Goal: Task Accomplishment & Management: Complete application form

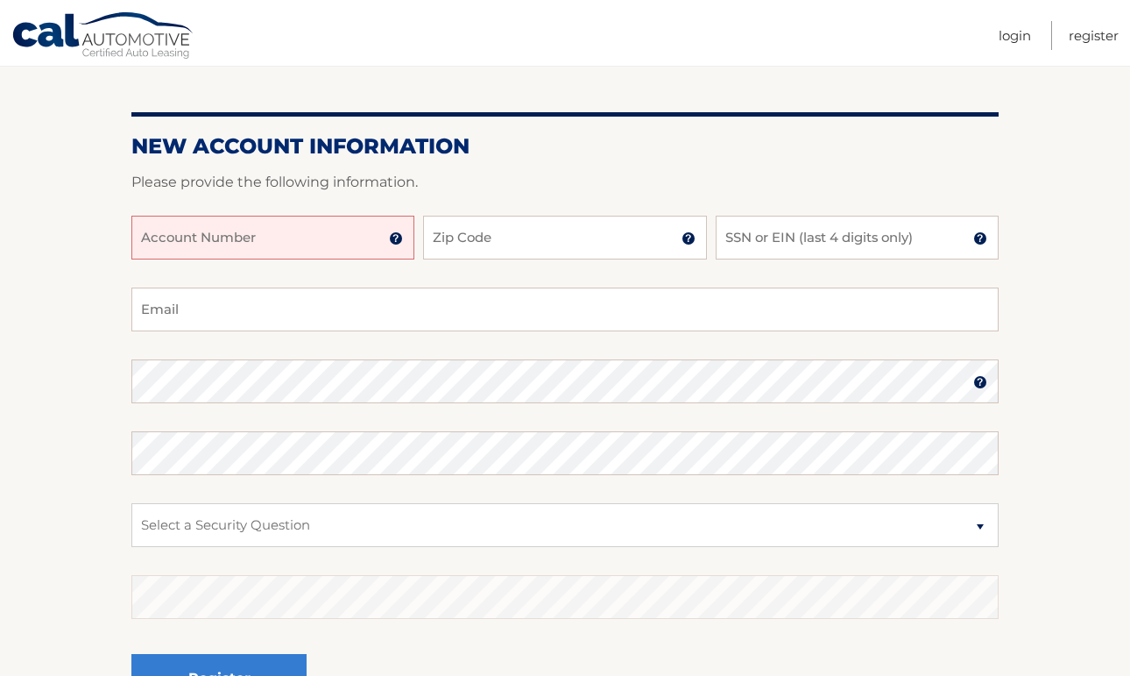
scroll to position [157, 0]
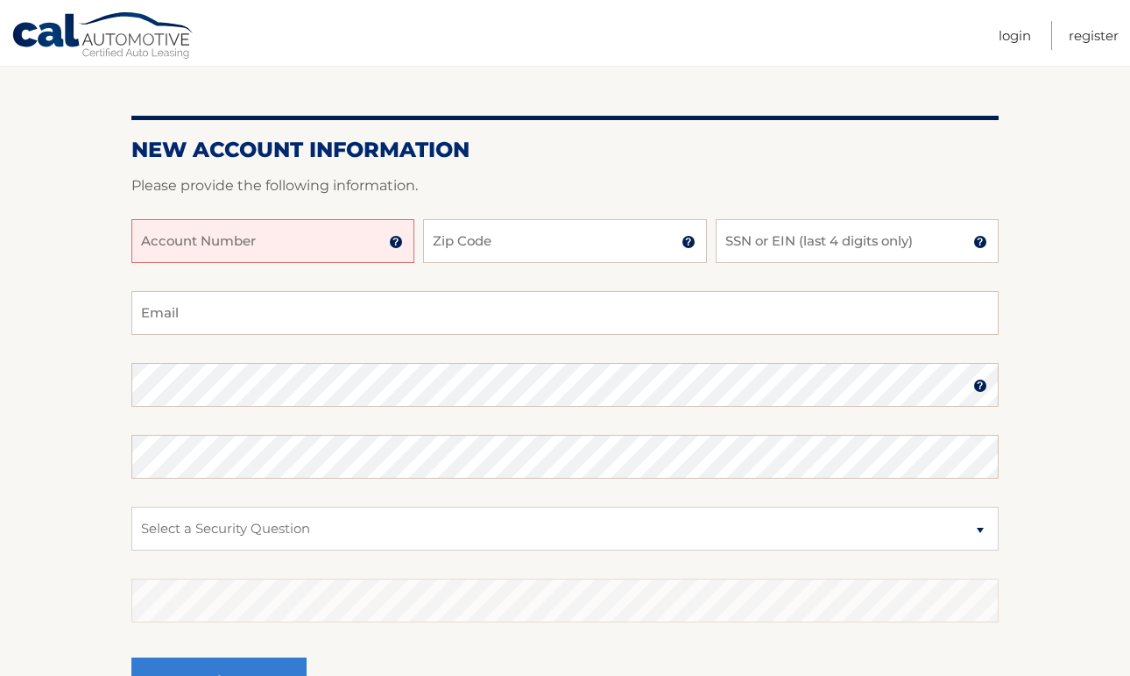
click at [401, 244] on img at bounding box center [396, 242] width 14 height 14
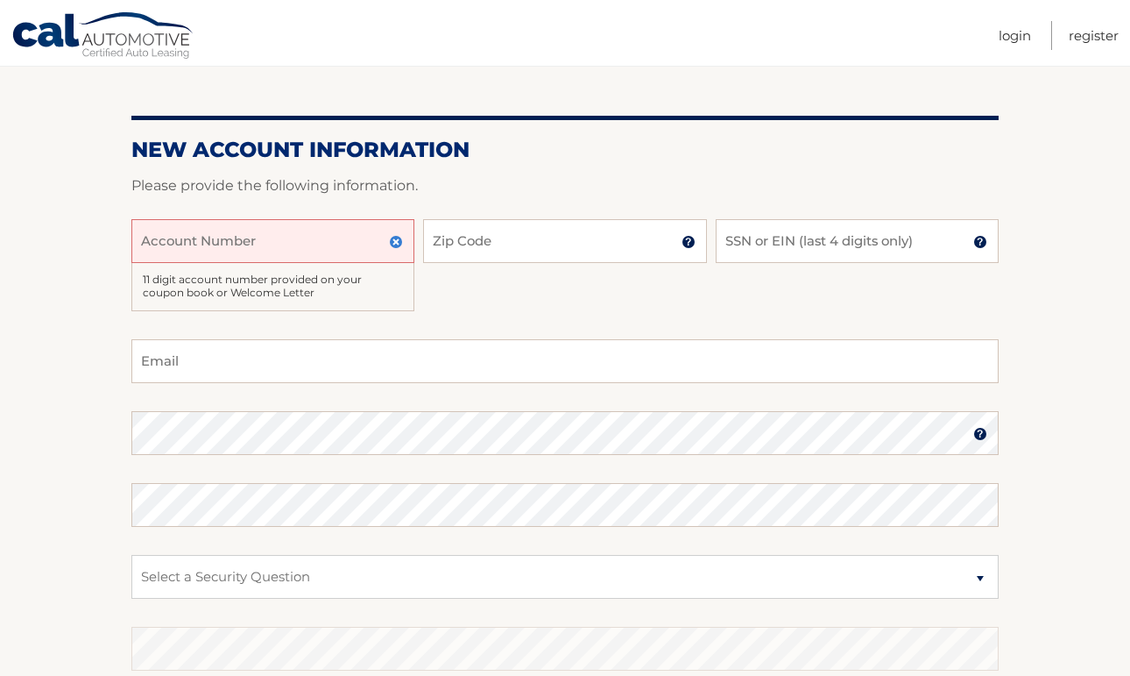
click at [296, 223] on input "Account Number" at bounding box center [272, 241] width 283 height 44
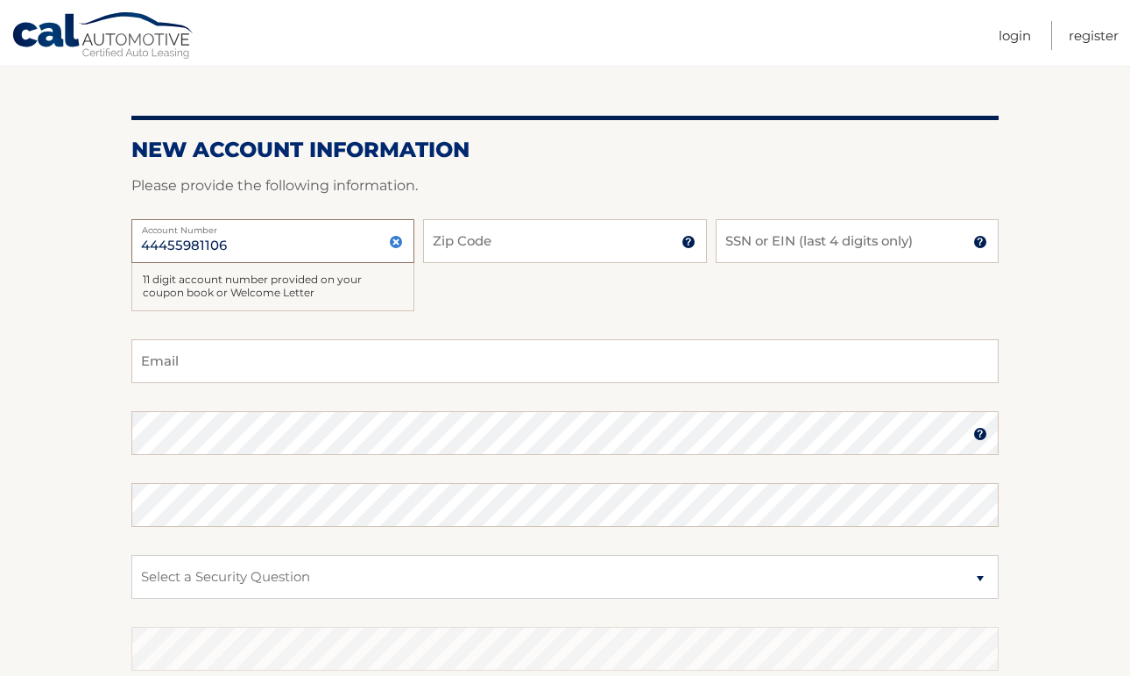
type input "44455981106"
click at [446, 234] on input "Zip Code" at bounding box center [564, 241] width 283 height 44
type input "10310"
click at [764, 237] on input "SSN or EIN (last 4 digits only)" at bounding box center [857, 241] width 283 height 44
click at [981, 246] on img at bounding box center [980, 242] width 14 height 14
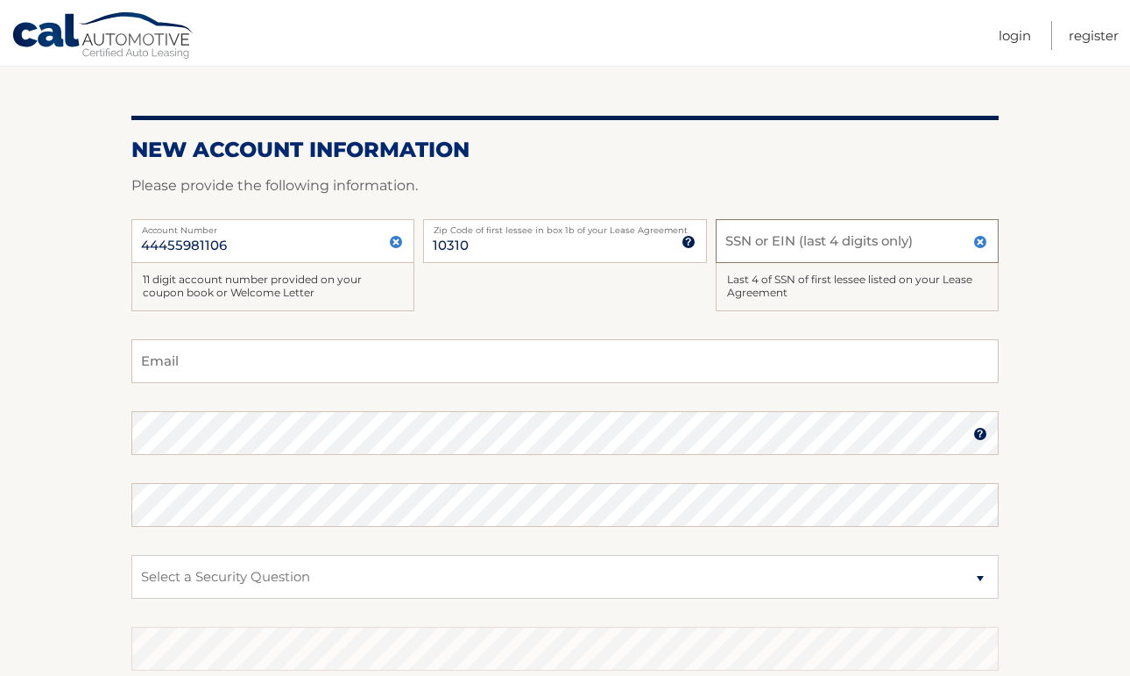
click at [920, 239] on input "SSN or EIN (last 4 digits only)" at bounding box center [857, 241] width 283 height 44
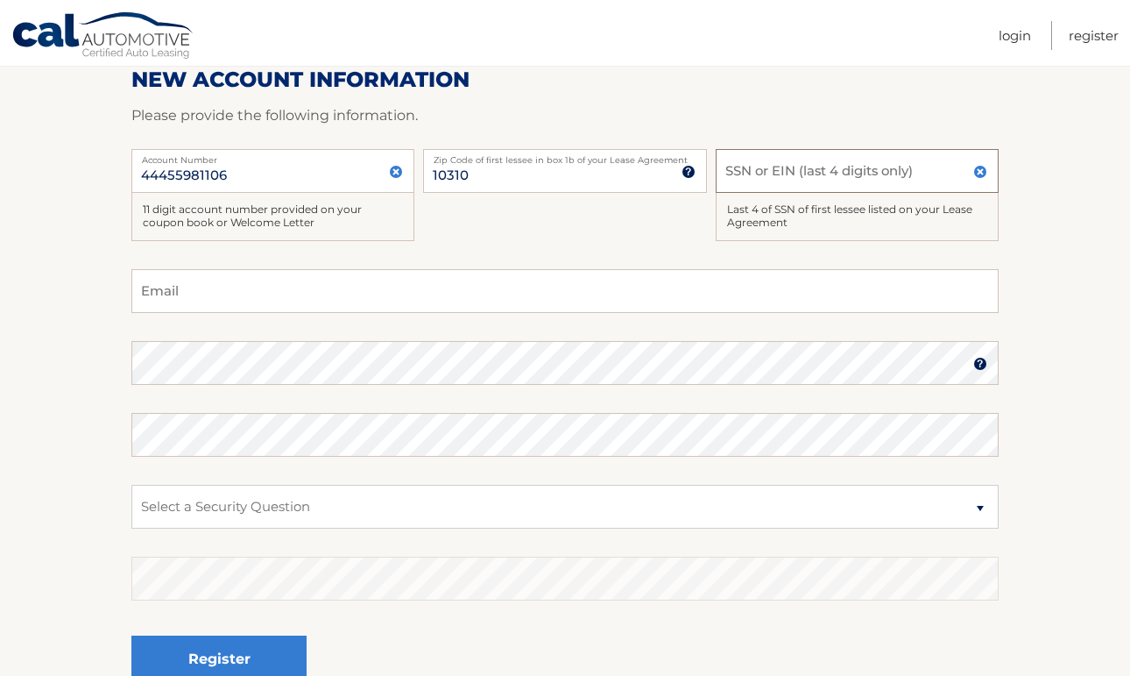
scroll to position [247, 0]
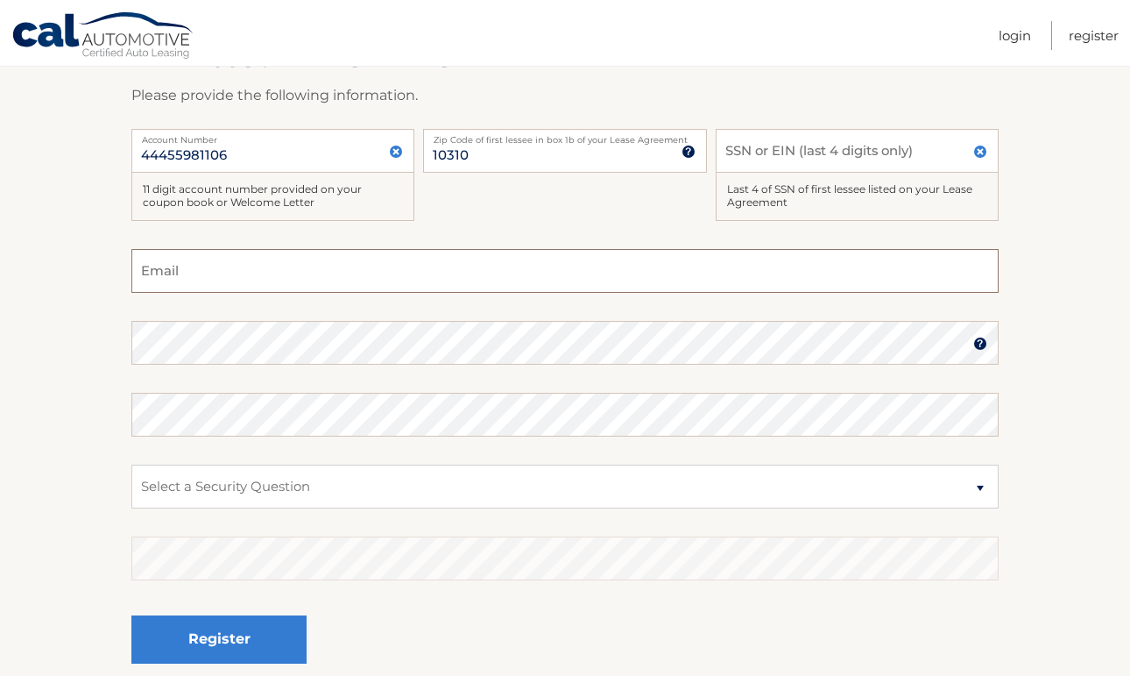
click at [285, 265] on input "Email" at bounding box center [564, 271] width 867 height 44
type input "emilymaher814@gmail.com"
click at [314, 478] on select "Select a Security Question What was the name of your elementary school? What is…" at bounding box center [564, 486] width 867 height 44
select select "5"
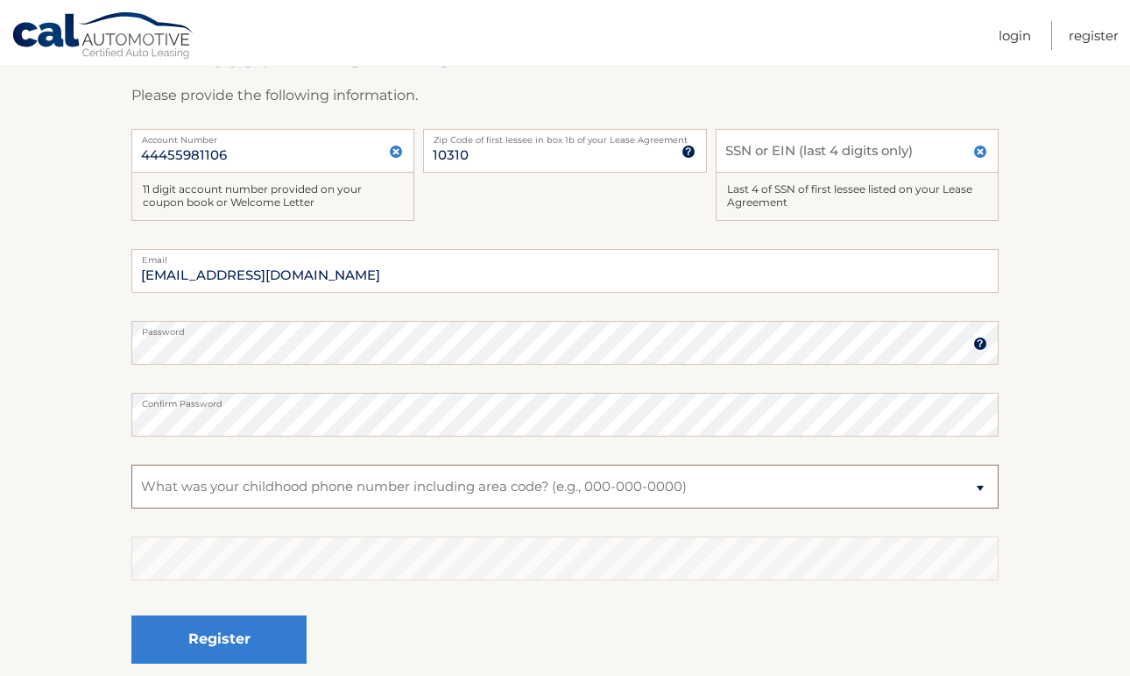
click at [131, 464] on select "Select a Security Question What was the name of your elementary school? What is…" at bounding box center [564, 486] width 867 height 44
click at [746, 150] on input "SSN or EIN (last 4 digits only)" at bounding box center [857, 151] width 283 height 44
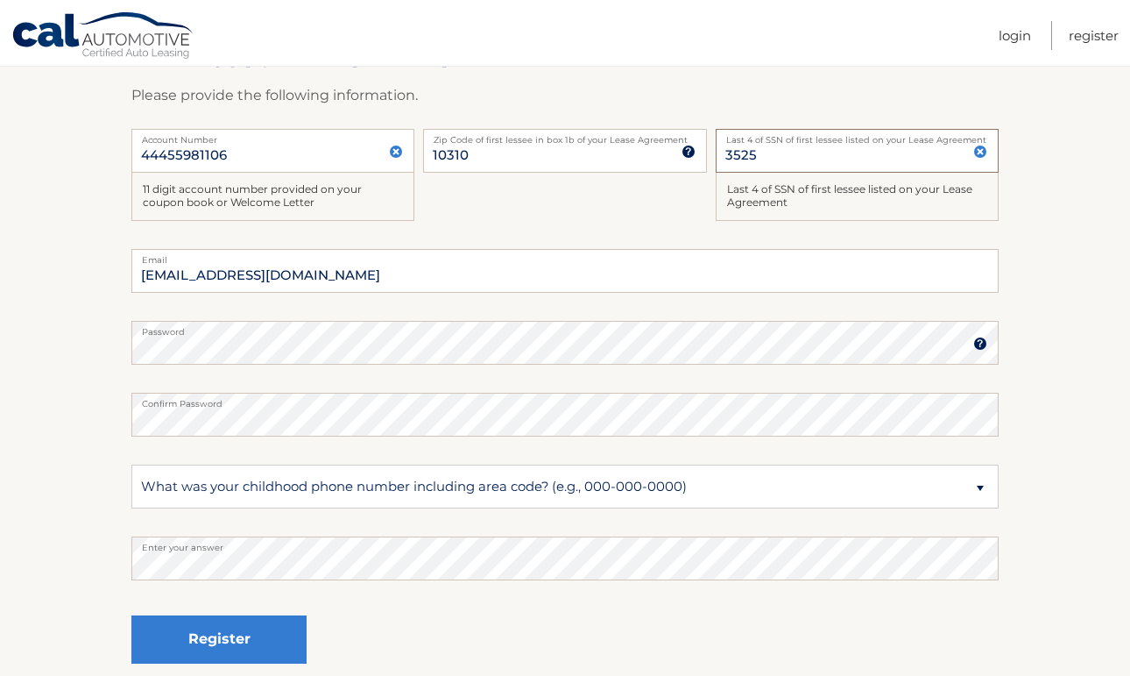
type input "3525"
click at [663, 212] on div "44455981106 Account Number 11 digit account number provided on your coupon book…" at bounding box center [564, 189] width 867 height 120
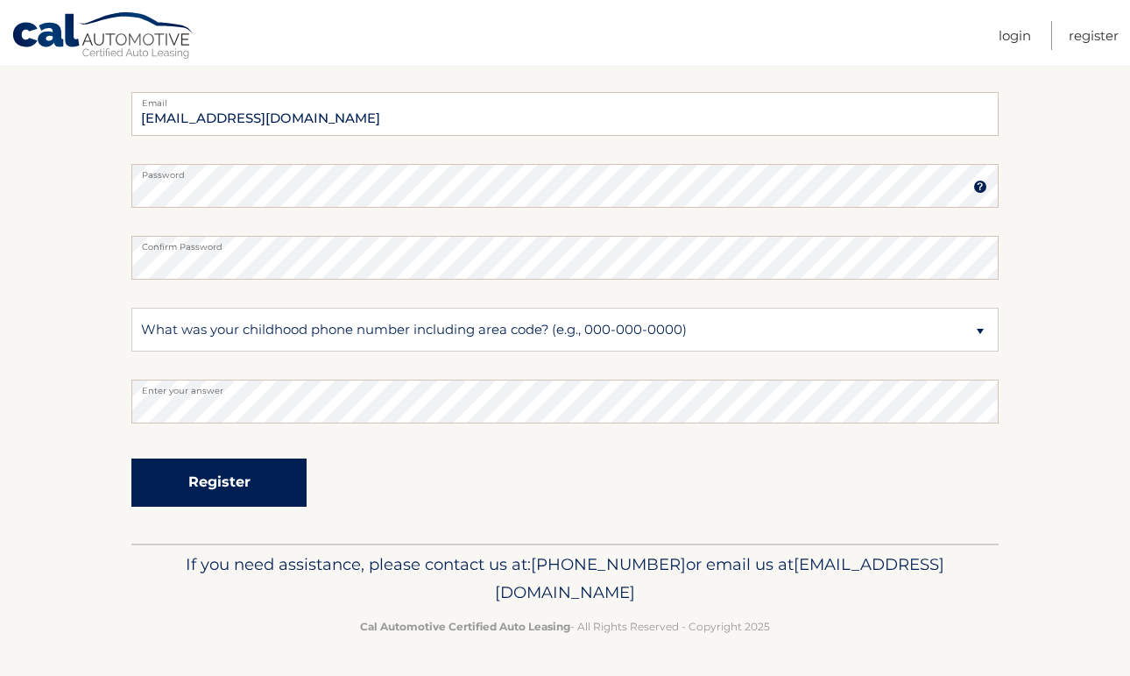
click at [230, 482] on button "Register" at bounding box center [218, 482] width 175 height 48
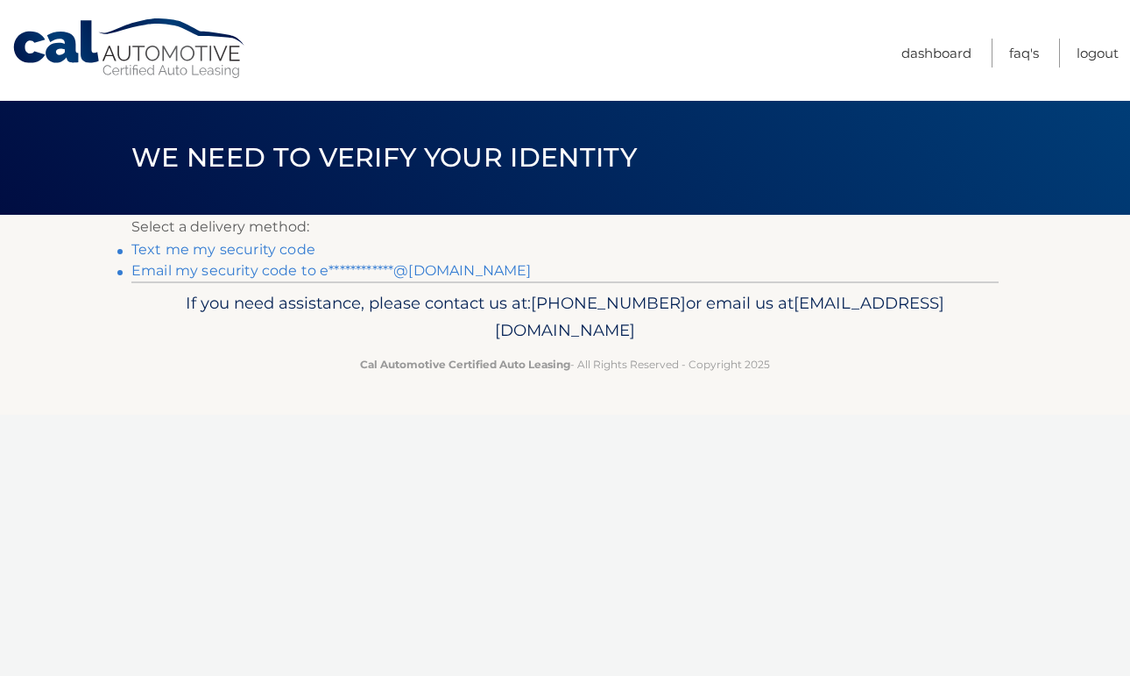
click at [267, 251] on link "Text me my security code" at bounding box center [223, 249] width 184 height 17
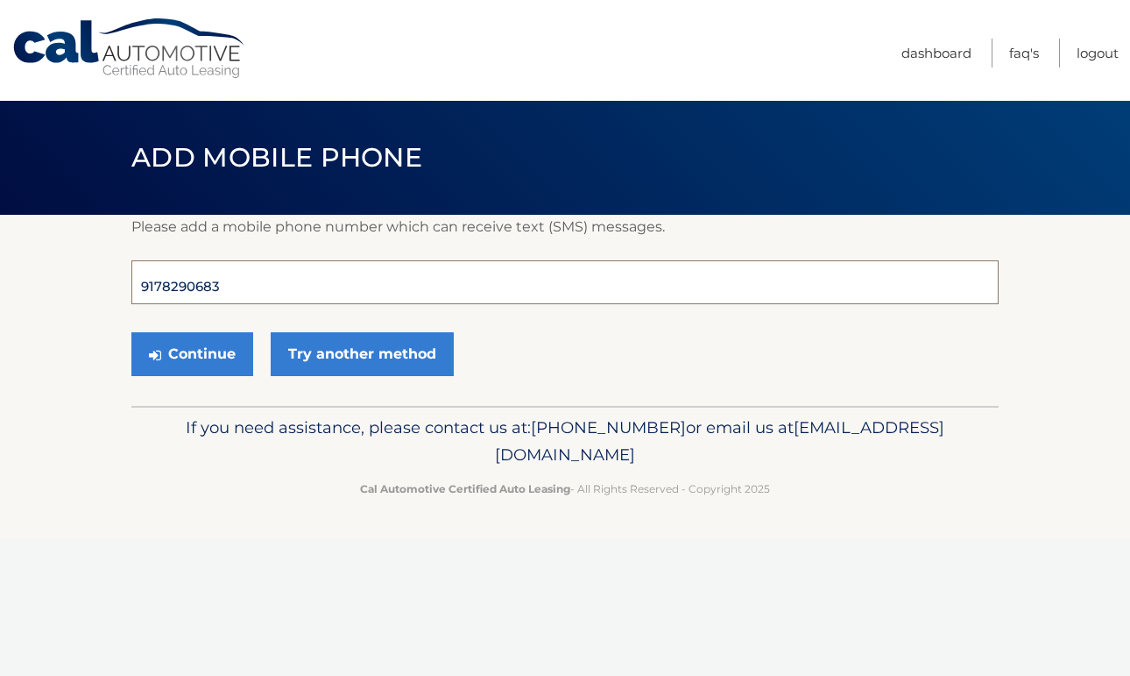
click at [343, 292] on input "9178290683" at bounding box center [564, 282] width 867 height 44
type input "9178290684"
click at [219, 354] on button "Continue" at bounding box center [192, 354] width 122 height 44
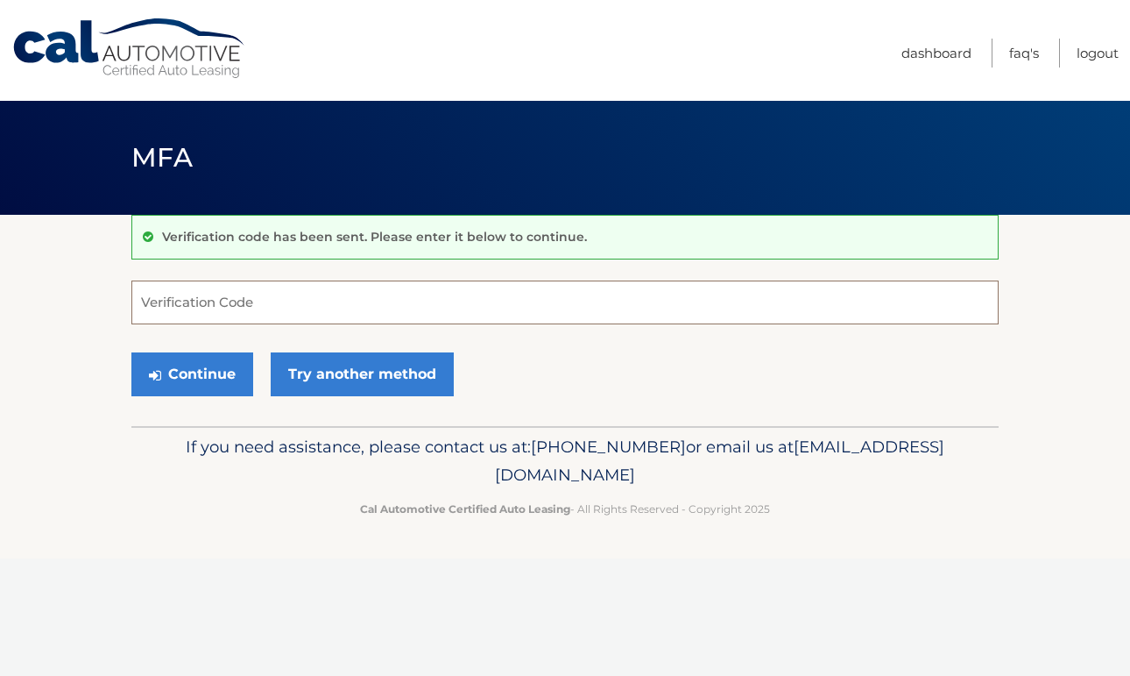
click at [230, 295] on input "Verification Code" at bounding box center [564, 302] width 867 height 44
type input "425106"
click at [215, 372] on button "Continue" at bounding box center [192, 374] width 122 height 44
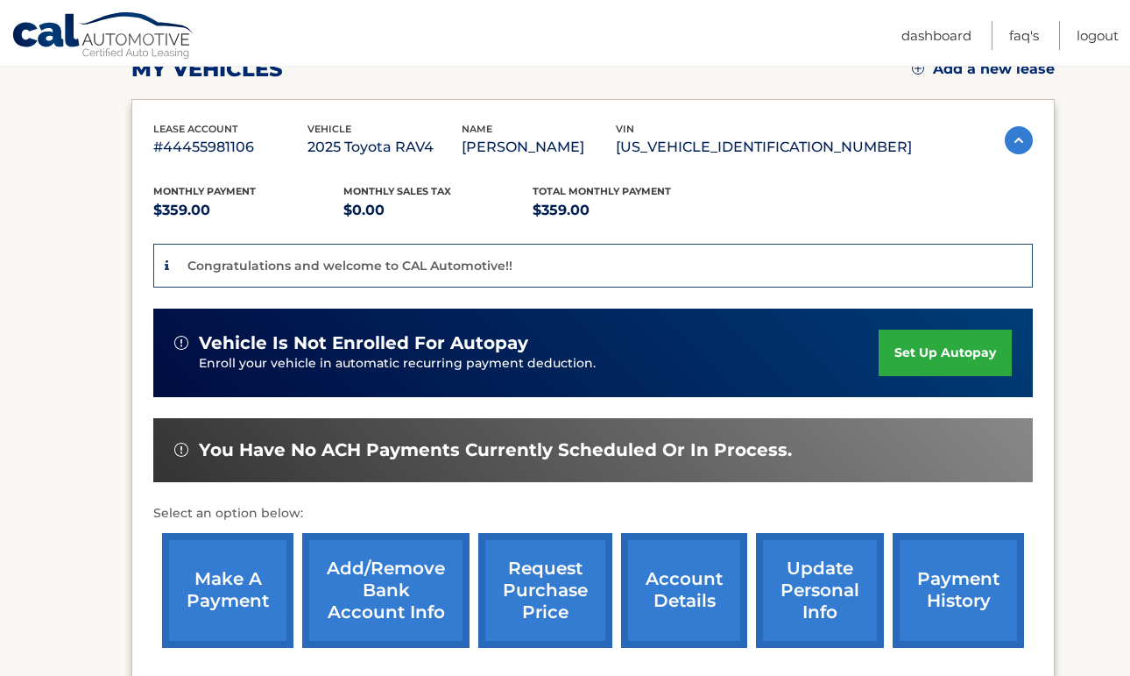
scroll to position [299, 0]
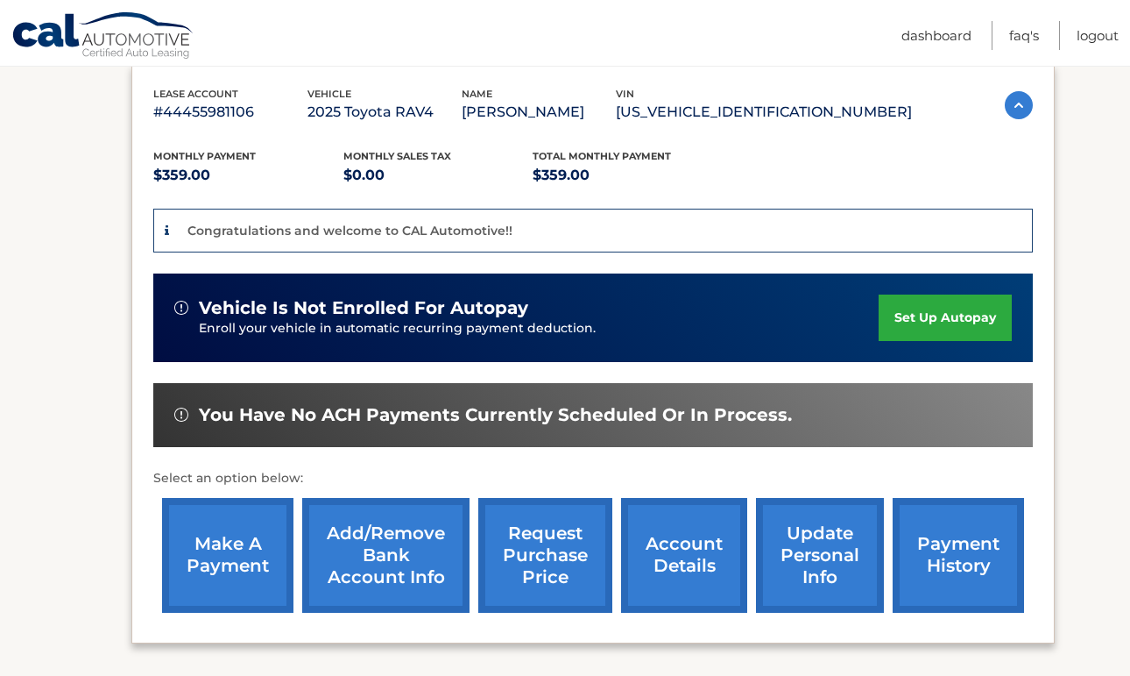
click at [925, 321] on link "set up autopay" at bounding box center [945, 317] width 133 height 46
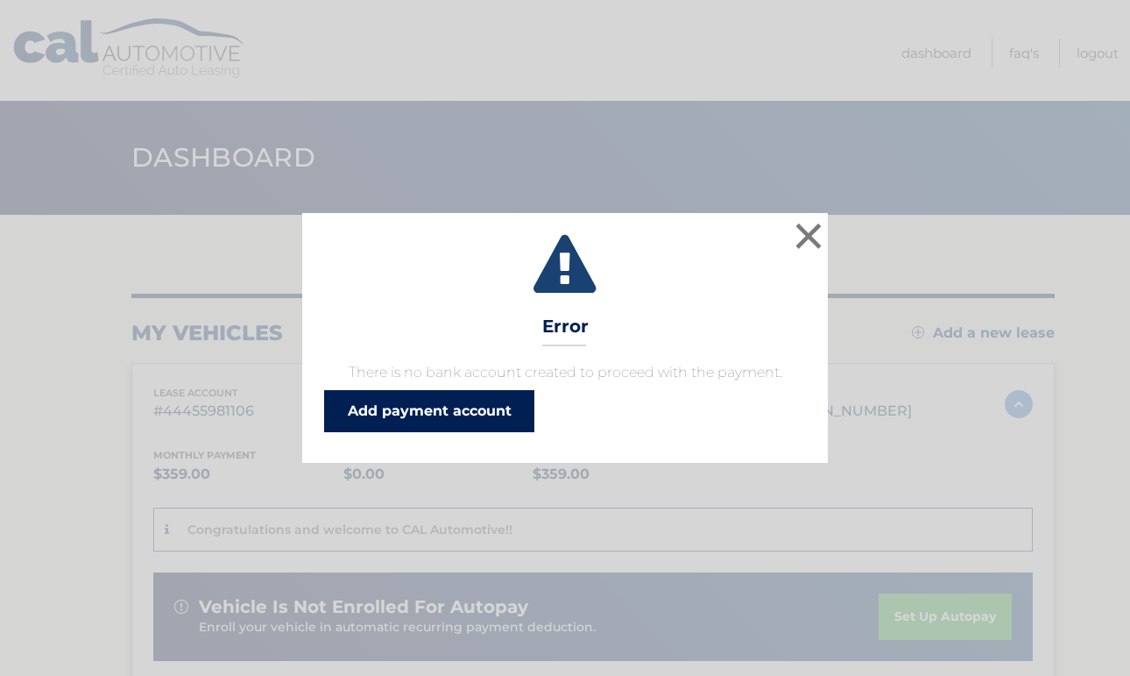
click at [503, 414] on link "Add payment account" at bounding box center [429, 411] width 210 height 42
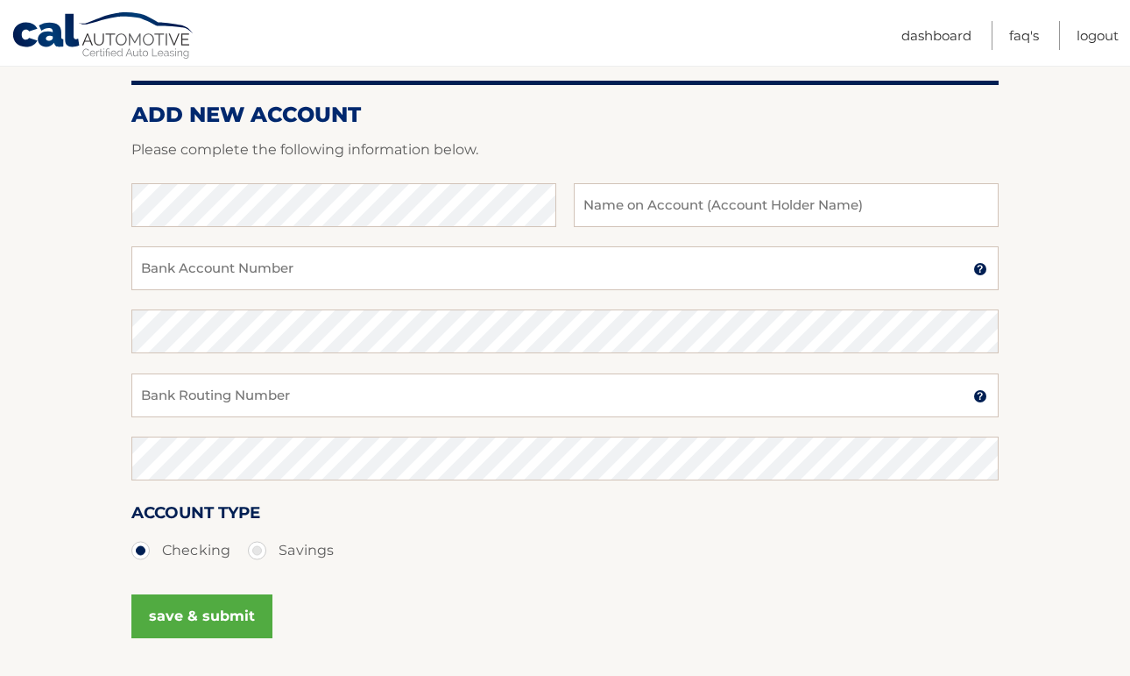
scroll to position [222, 0]
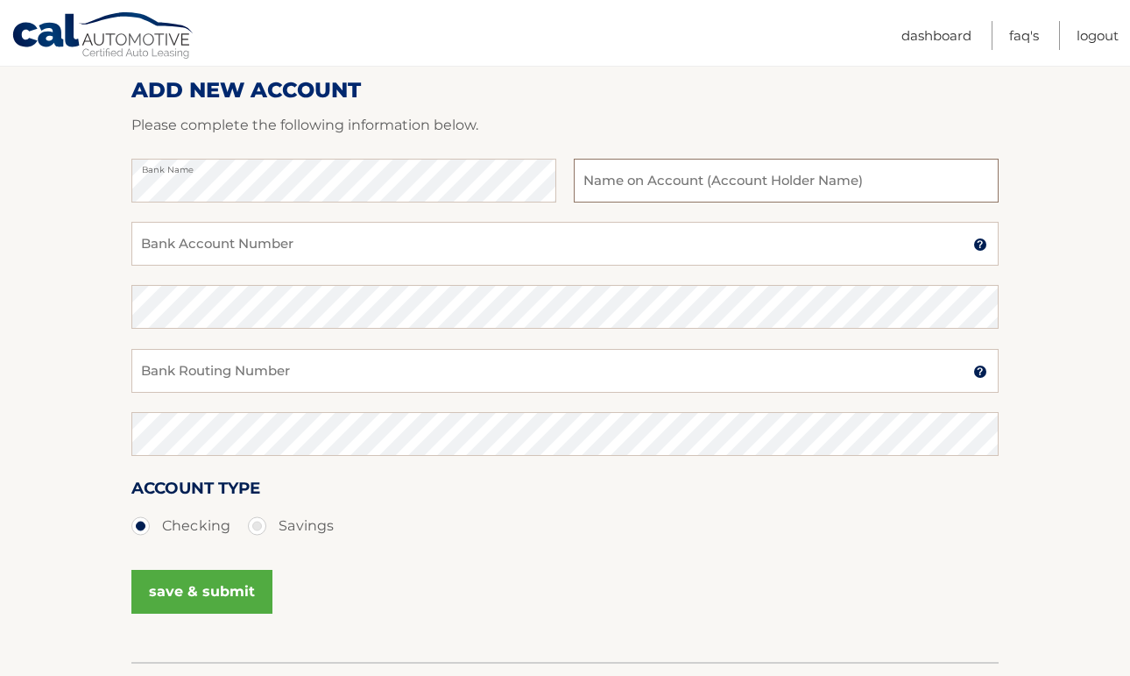
click at [649, 174] on input "text" at bounding box center [786, 181] width 425 height 44
type input "Emily Maher"
click at [356, 222] on input "Bank Account Number" at bounding box center [564, 244] width 867 height 44
type input "3571763564"
click at [272, 381] on input "Bank Routing Number" at bounding box center [564, 371] width 867 height 44
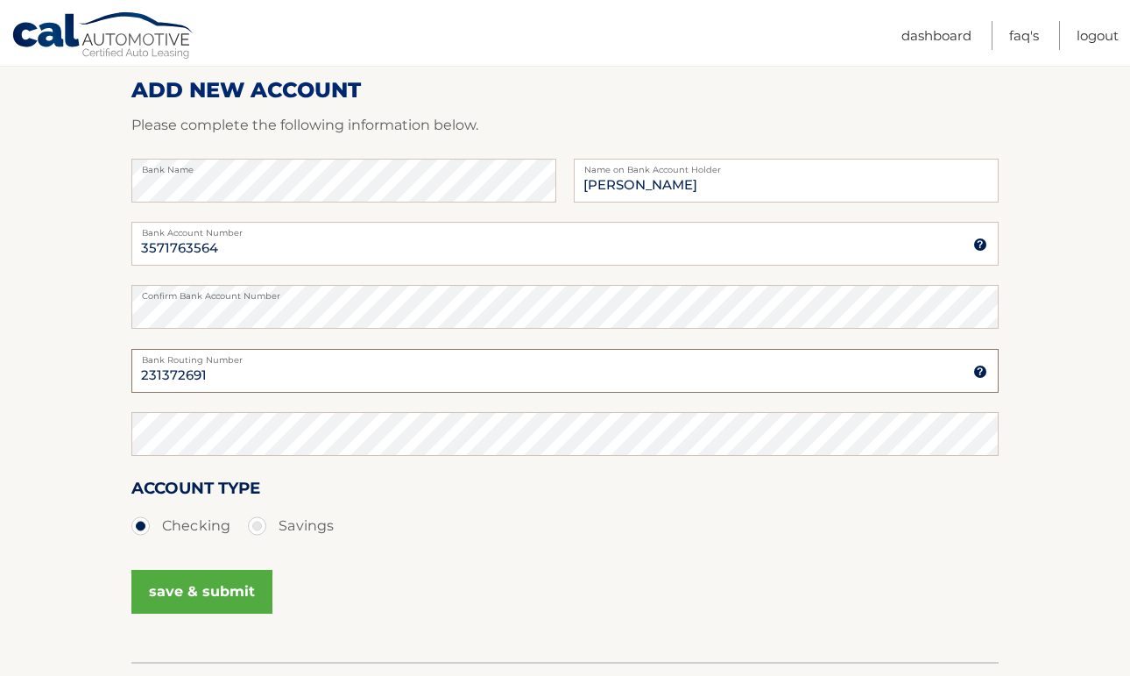
type input "231372691"
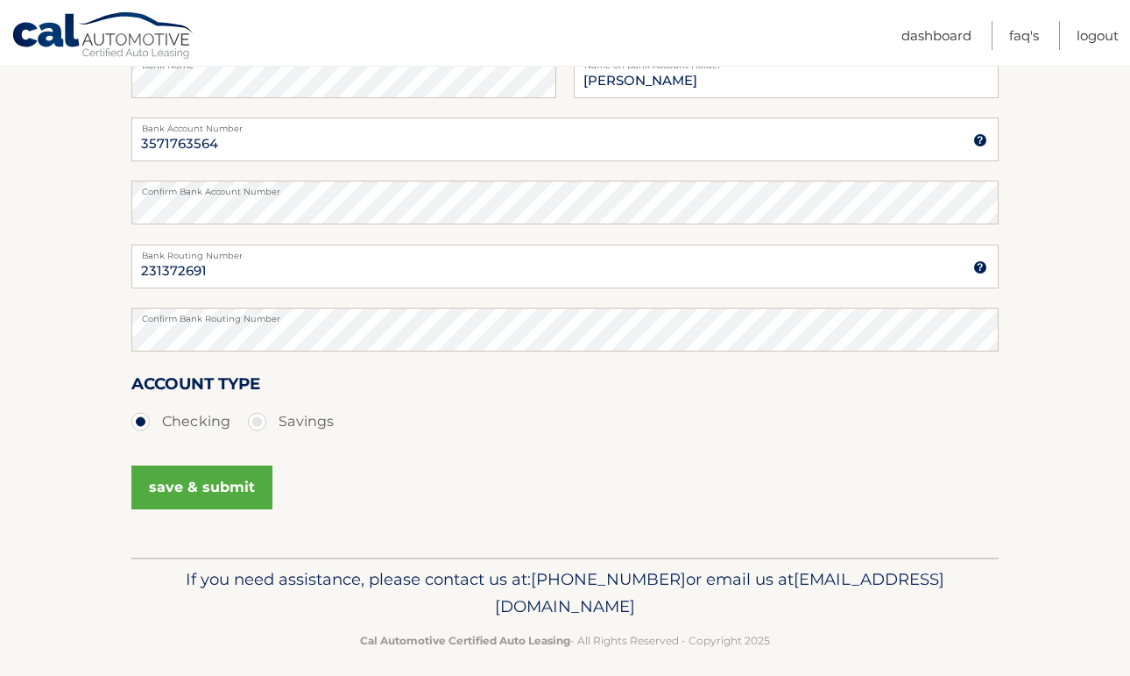
click at [216, 494] on button "save & submit" at bounding box center [201, 487] width 141 height 44
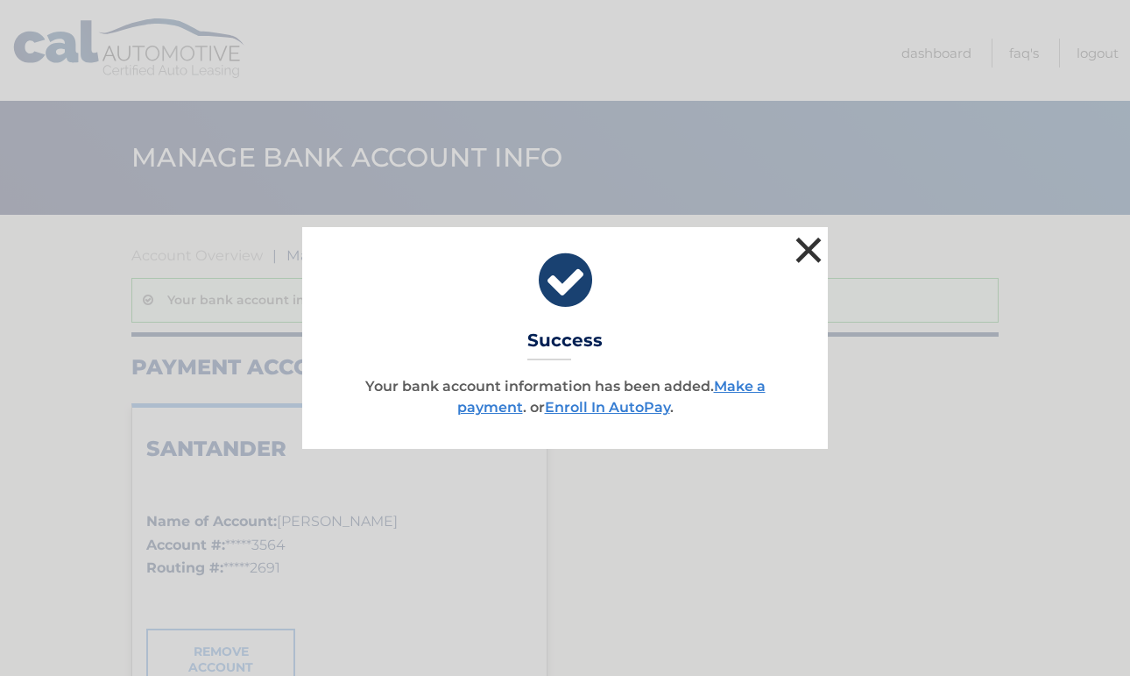
click at [802, 249] on button "×" at bounding box center [808, 249] width 35 height 35
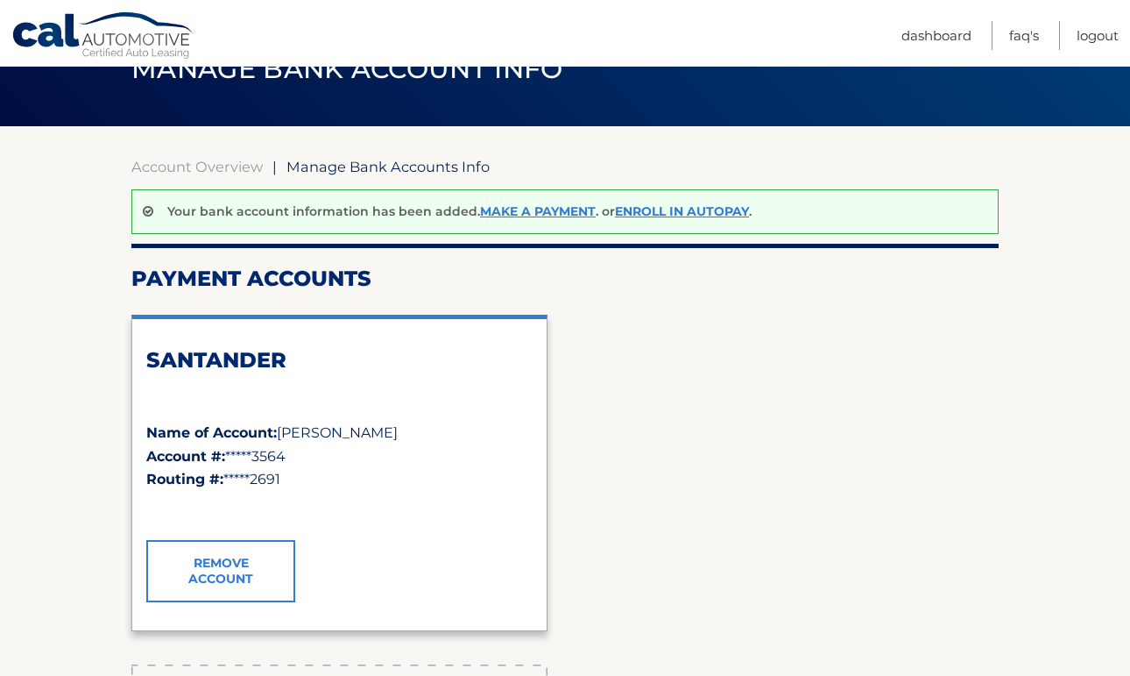
scroll to position [75, 0]
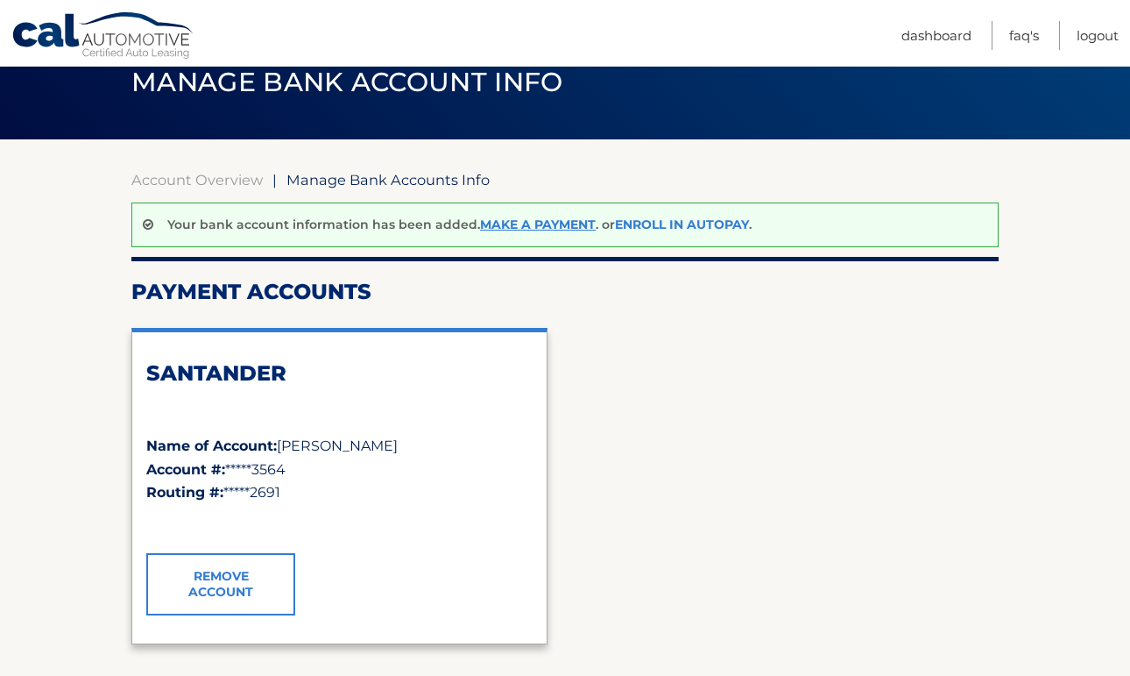
click at [663, 224] on link "Enroll In AutoPay" at bounding box center [682, 224] width 134 height 16
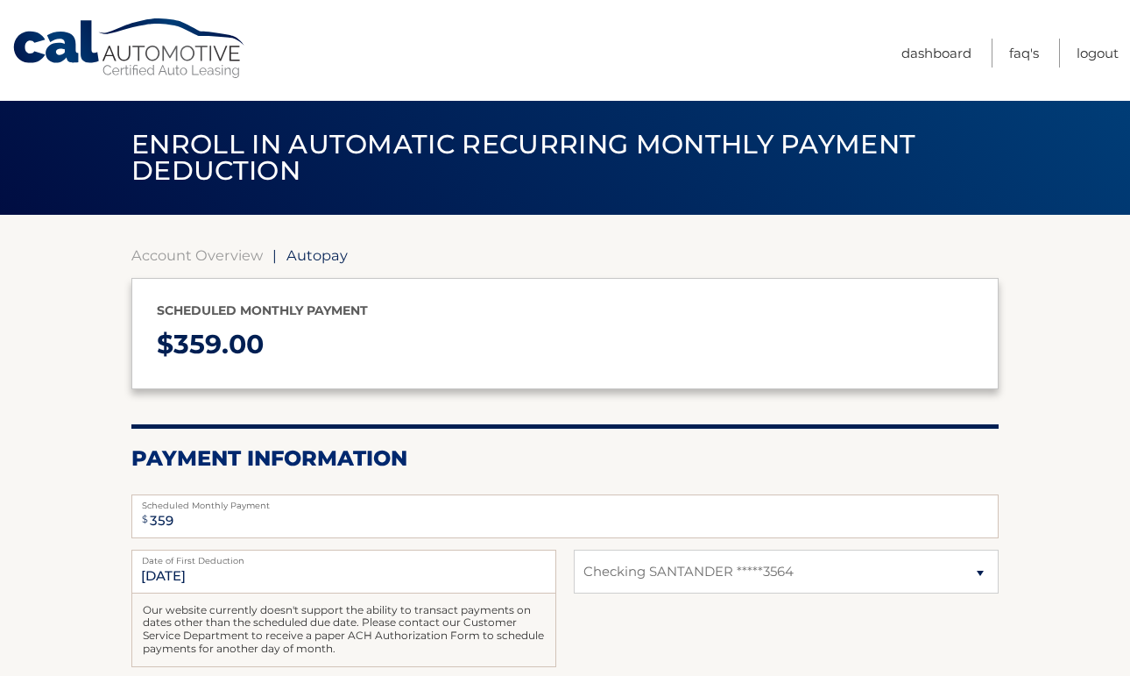
select select "ZjUzZDU0YzctMGQ1Mi00YmZiLThjM2MtMGIzNzFlMTAwOTE5"
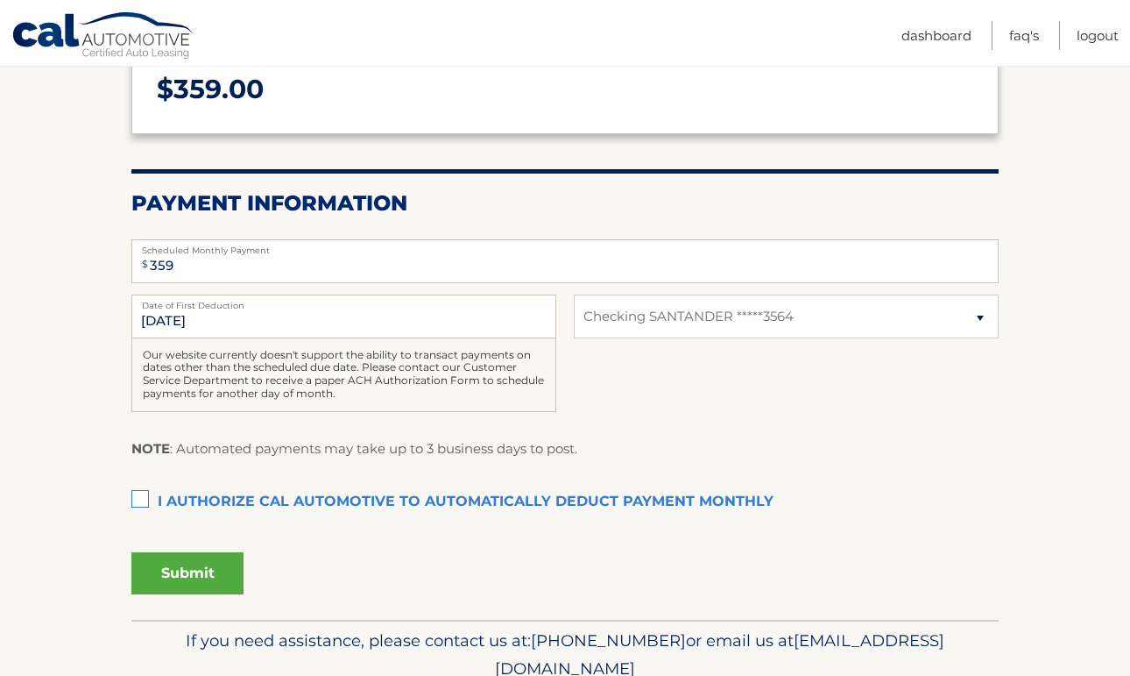
scroll to position [287, 0]
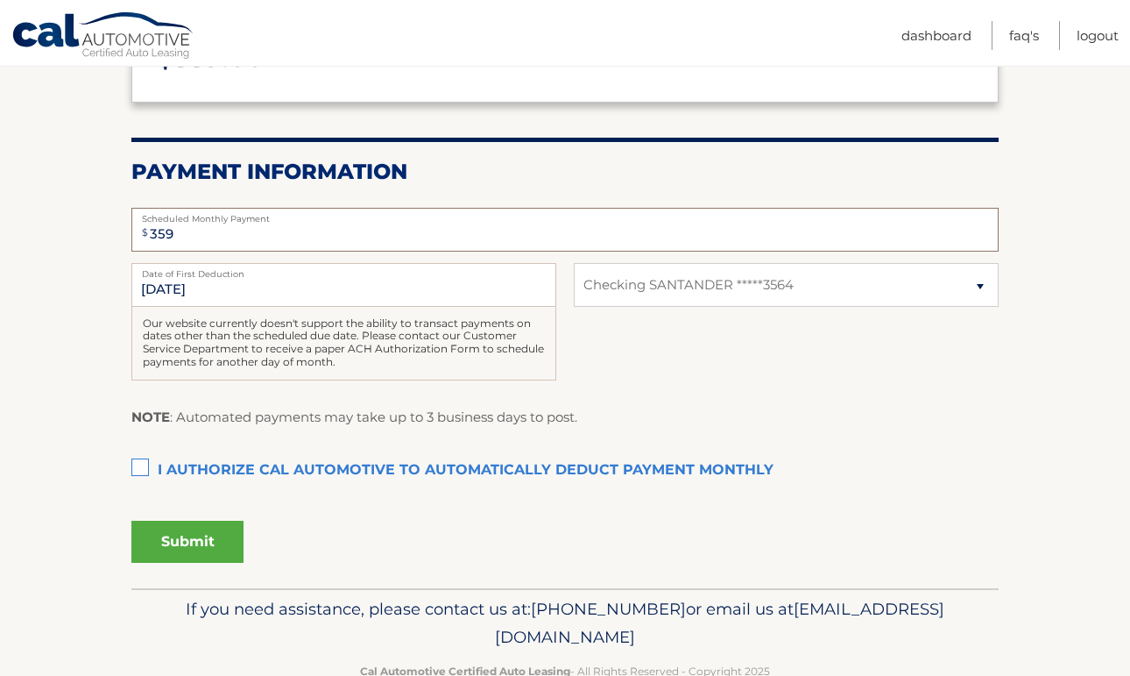
click at [228, 228] on input "359" at bounding box center [564, 230] width 867 height 44
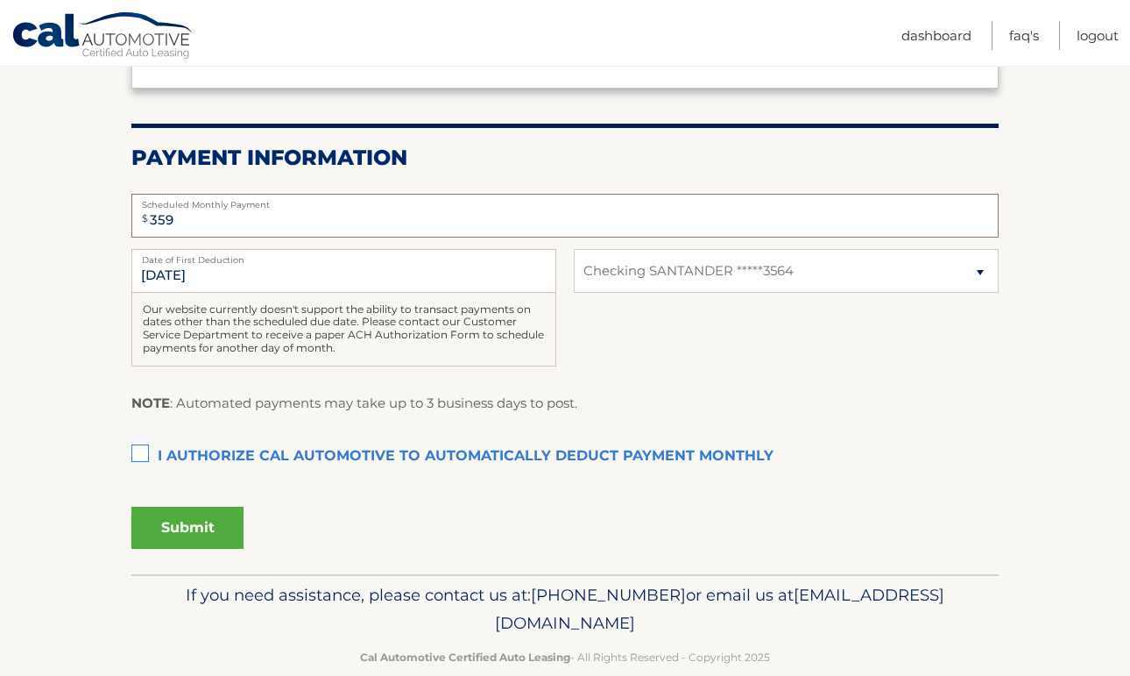
scroll to position [326, 0]
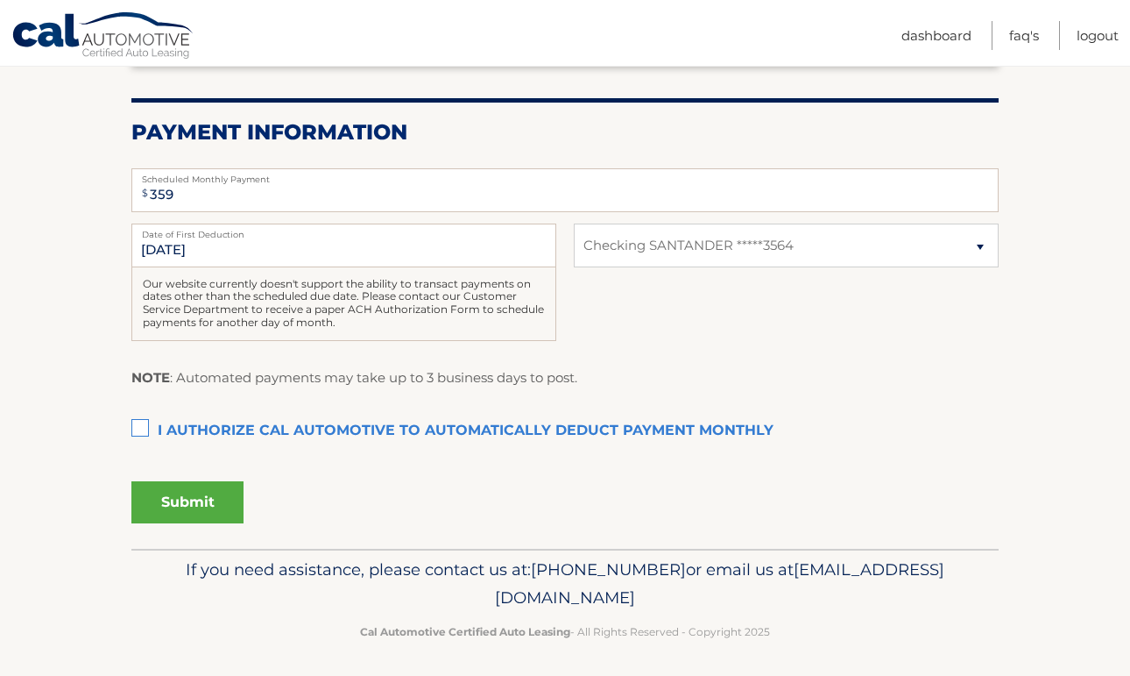
click at [138, 435] on label "I authorize cal automotive to automatically deduct payment monthly This checkbo…" at bounding box center [564, 431] width 867 height 35
click at [0, 0] on input "I authorize cal automotive to automatically deduct payment monthly This checkbo…" at bounding box center [0, 0] width 0 height 0
click at [197, 512] on button "Submit" at bounding box center [187, 502] width 112 height 42
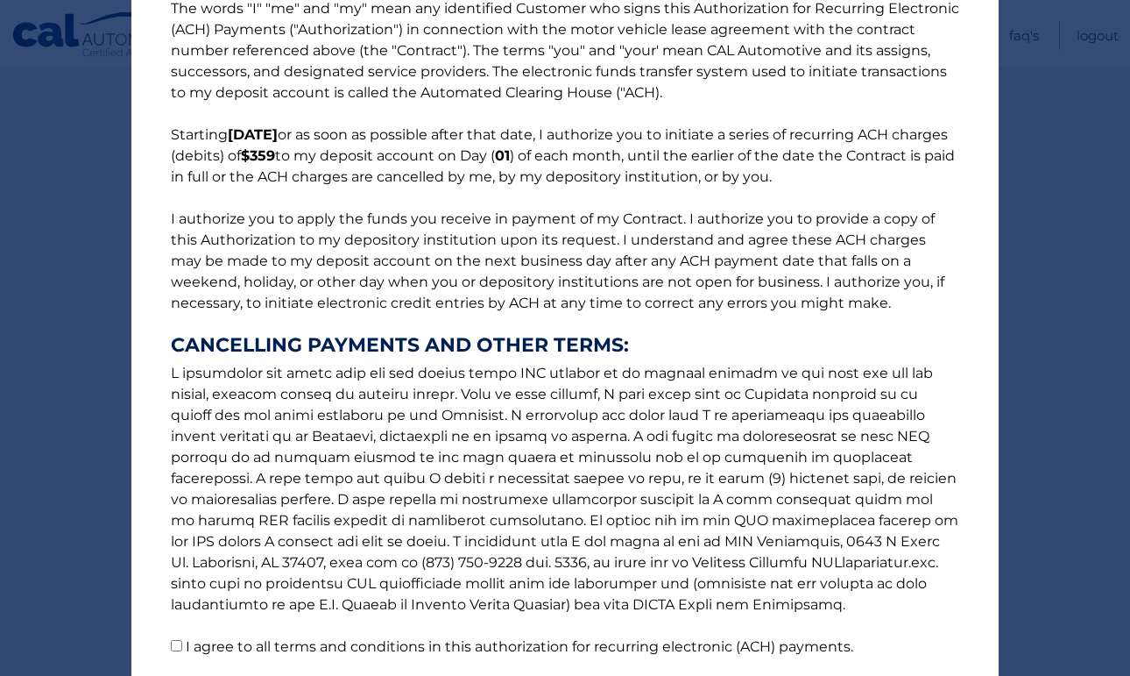
scroll to position [173, 0]
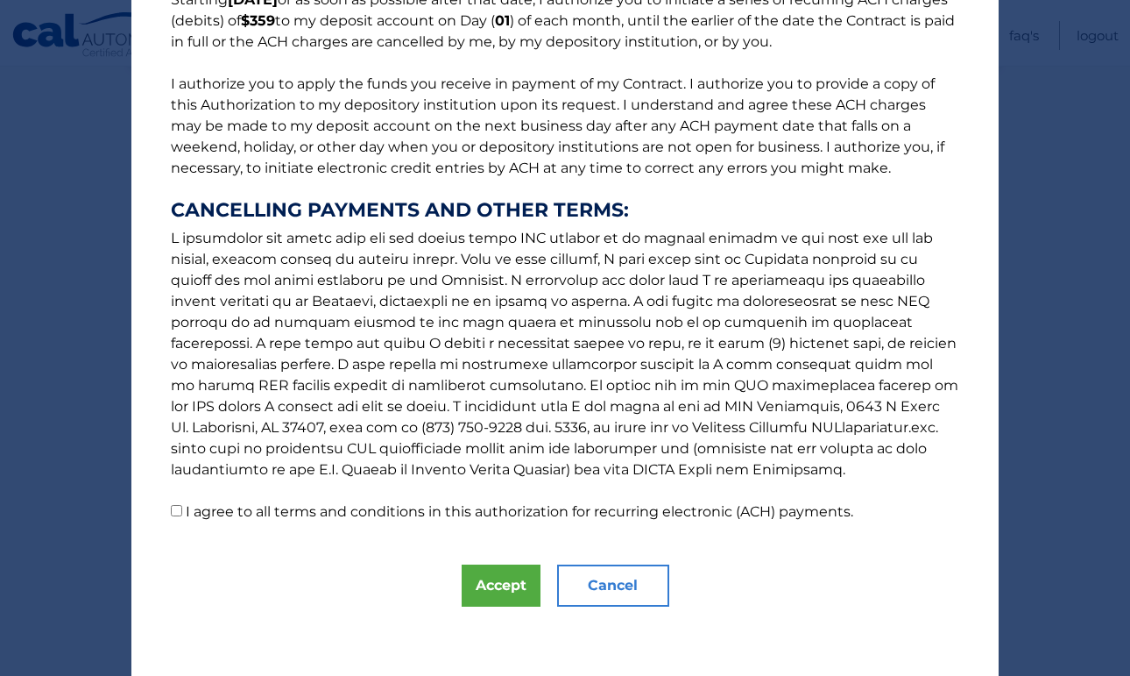
click at [177, 508] on input "I agree to all terms and conditions in this authorization for recurring electro…" at bounding box center [176, 510] width 11 height 11
checkbox input "true"
click at [490, 591] on button "Accept" at bounding box center [501, 585] width 79 height 42
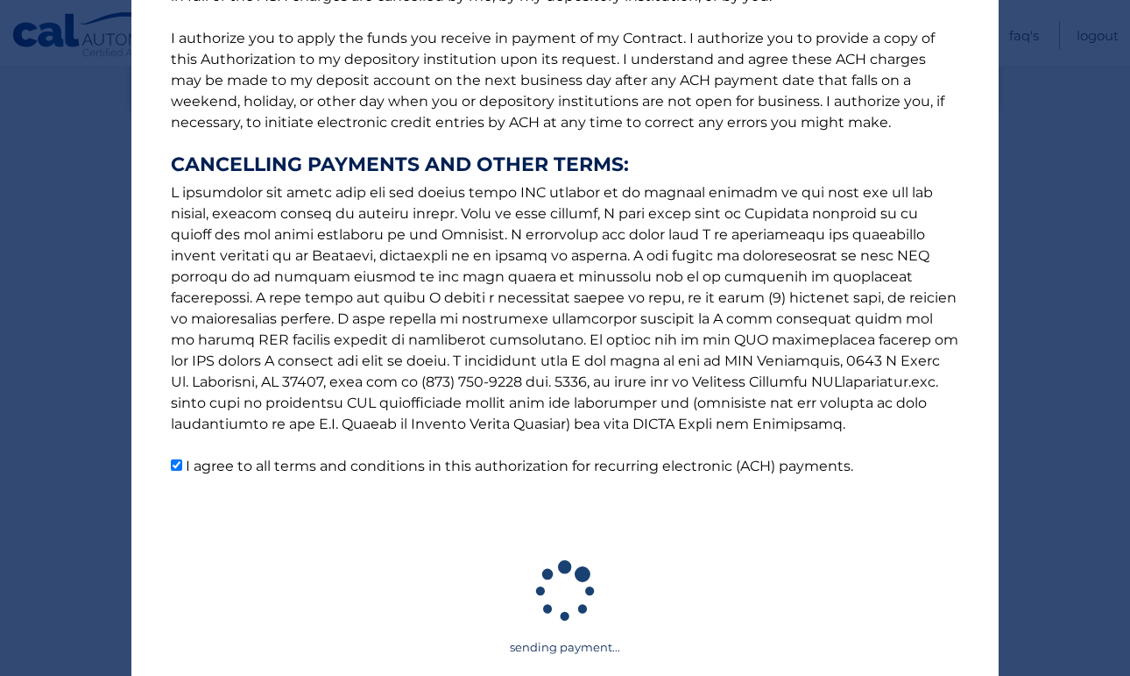
scroll to position [353, 0]
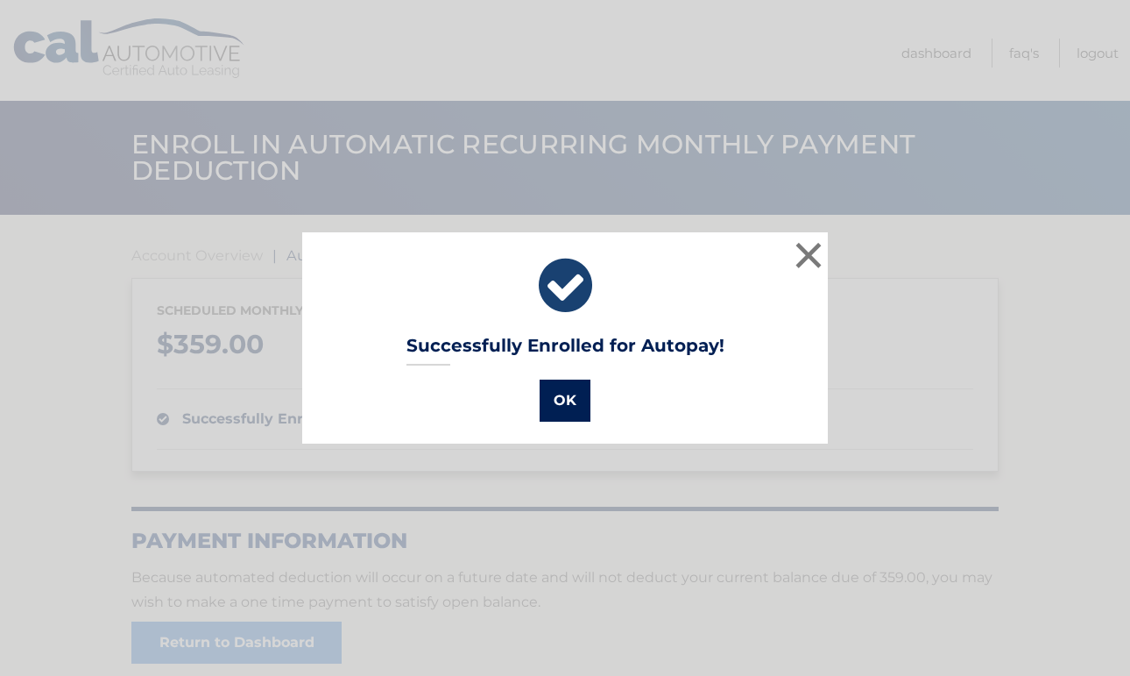
click at [583, 403] on button "OK" at bounding box center [565, 400] width 51 height 42
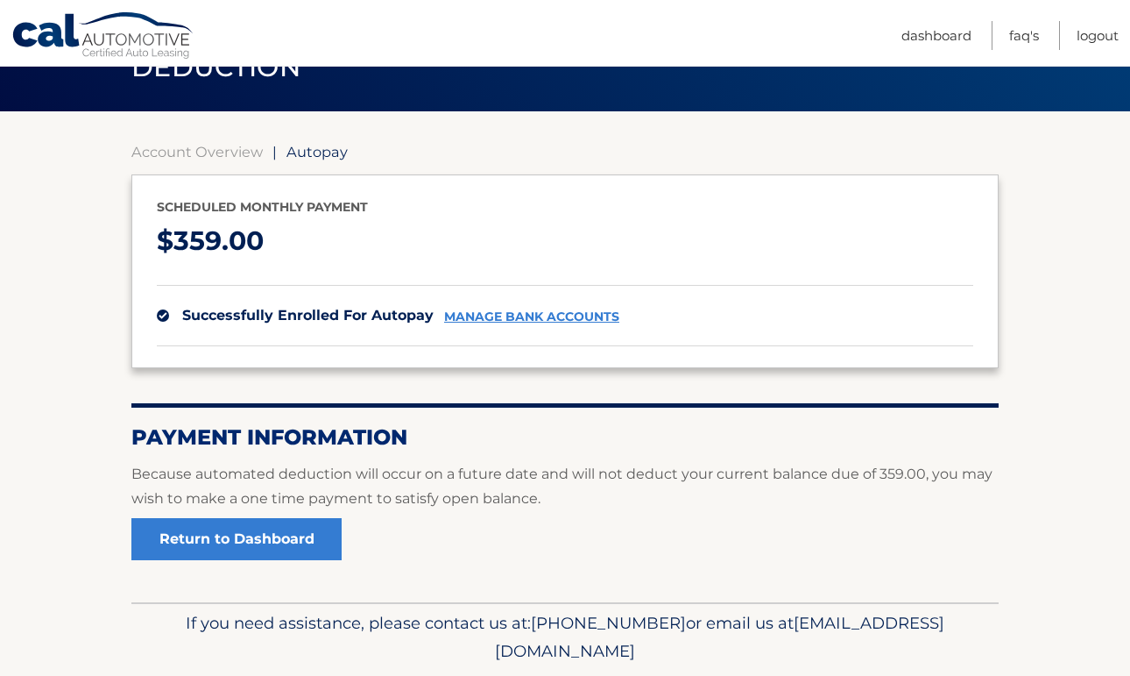
scroll to position [106, 0]
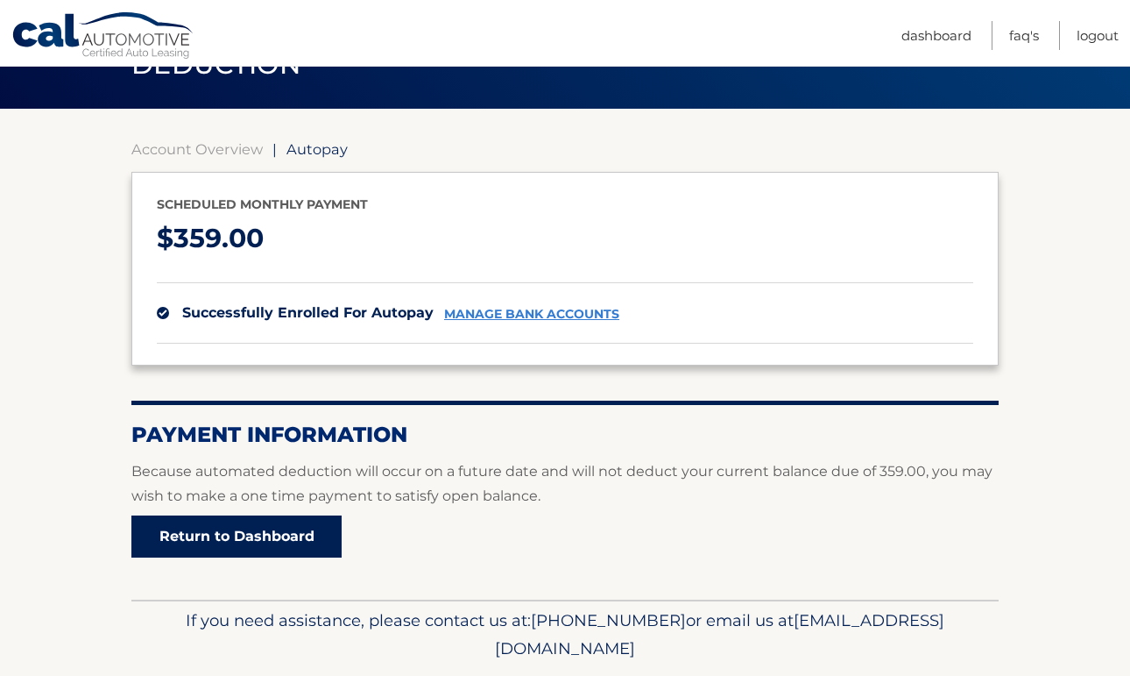
click at [242, 535] on link "Return to Dashboard" at bounding box center [236, 536] width 210 height 42
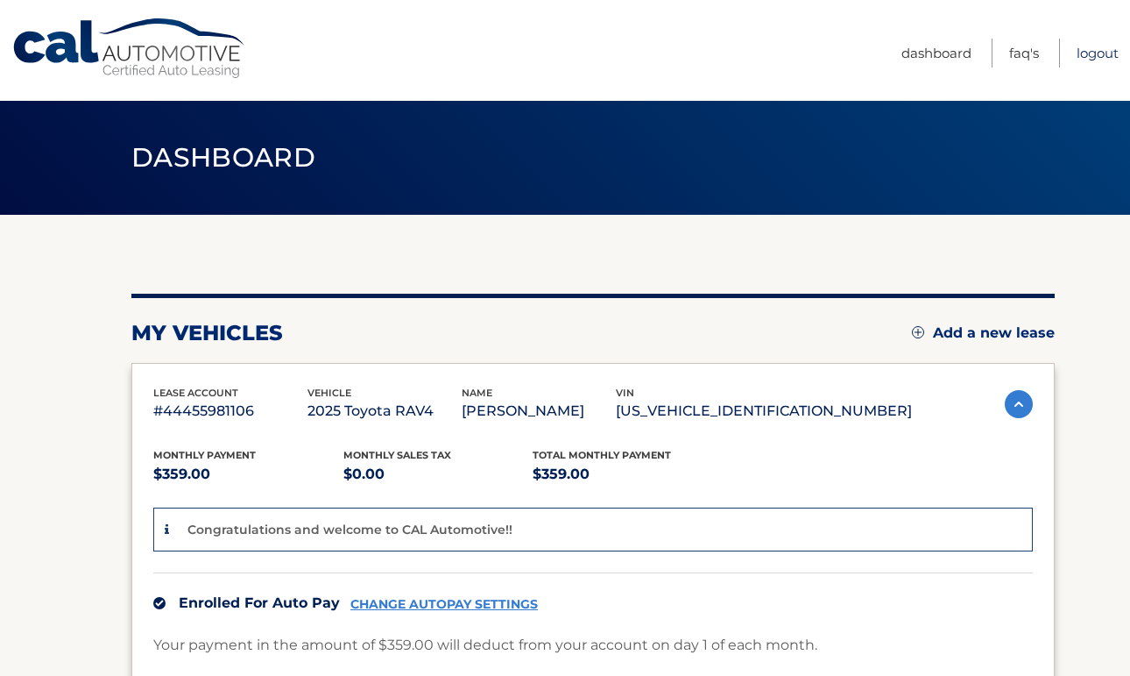
click at [1092, 56] on link "Logout" at bounding box center [1098, 53] width 42 height 29
